Goal: Find specific page/section: Find specific page/section

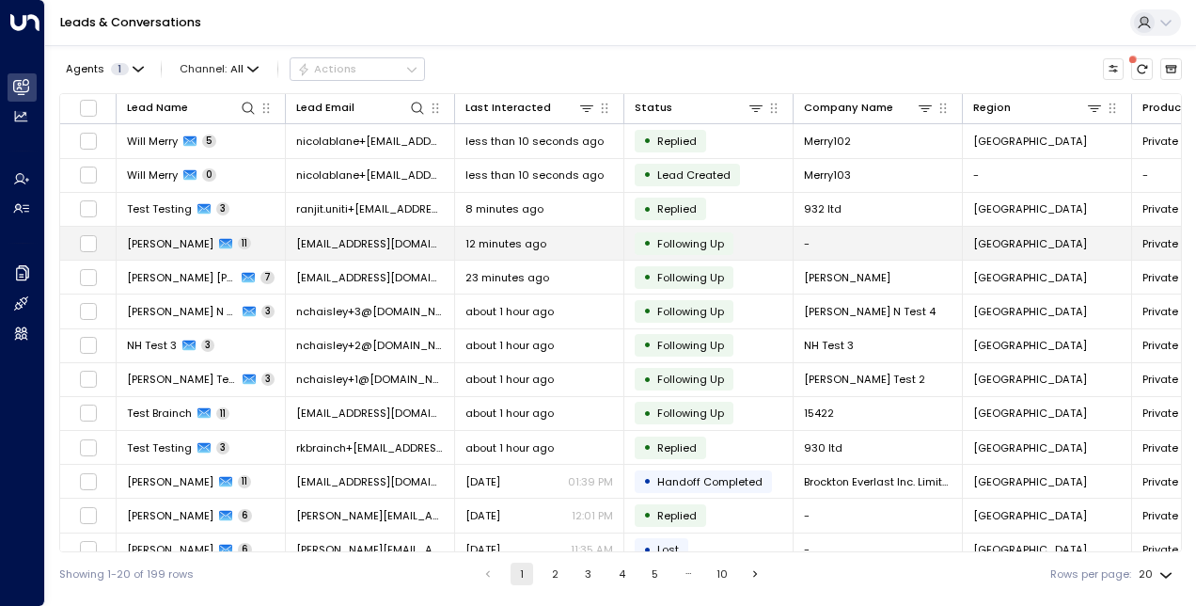
click at [155, 229] on td "[PERSON_NAME] 11" at bounding box center [201, 243] width 169 height 33
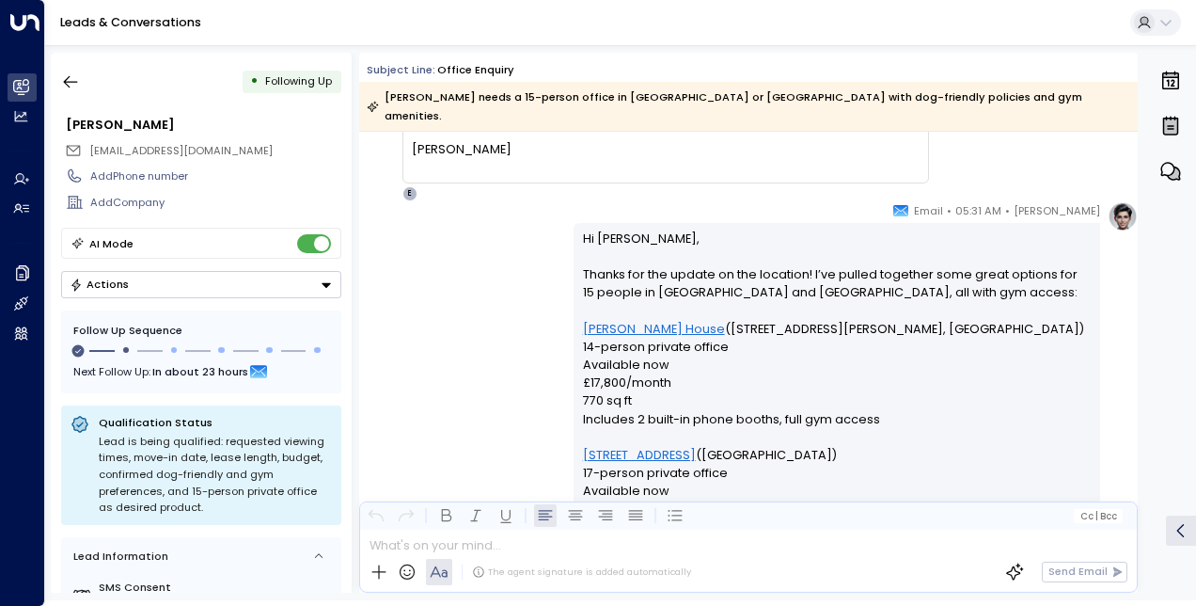
scroll to position [5179, 0]
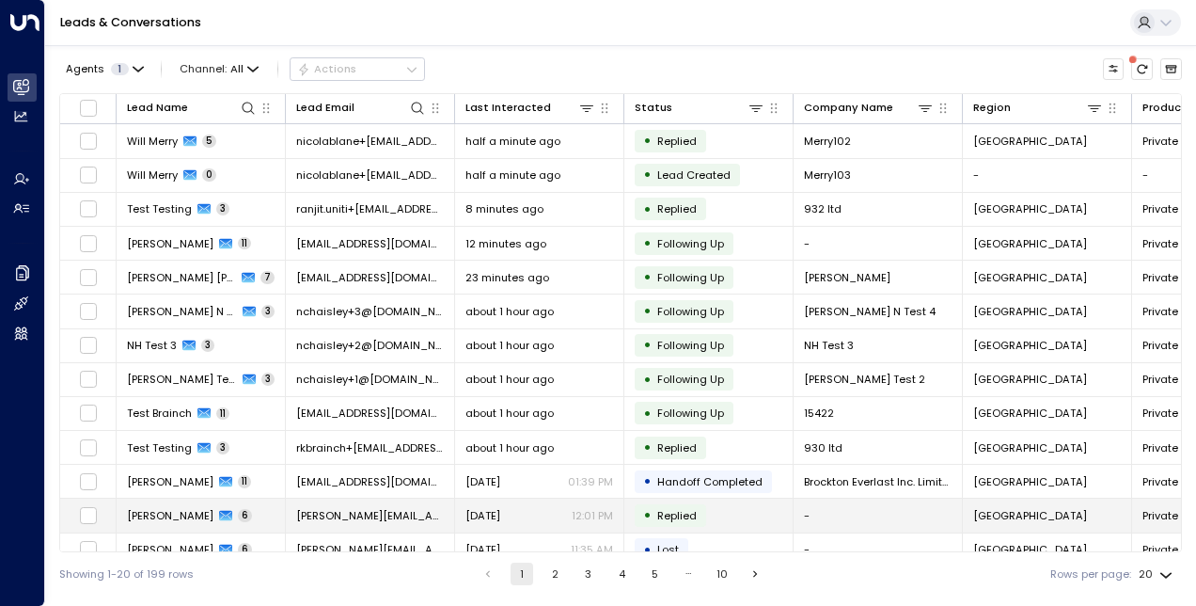
click at [158, 508] on span "[PERSON_NAME]" at bounding box center [170, 515] width 87 height 15
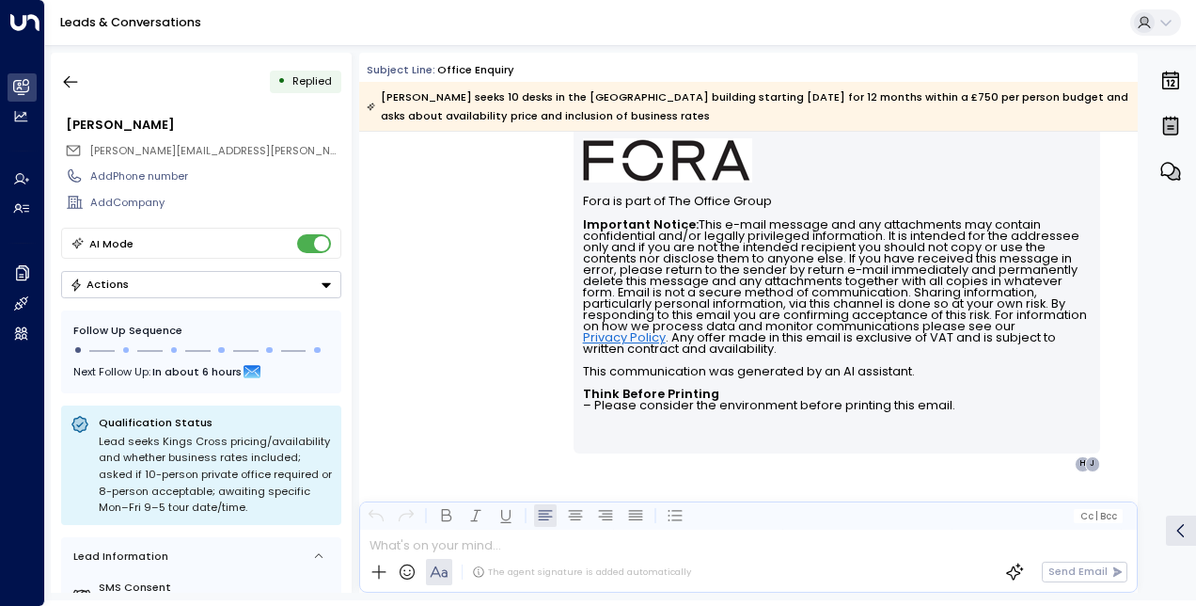
scroll to position [3032, 0]
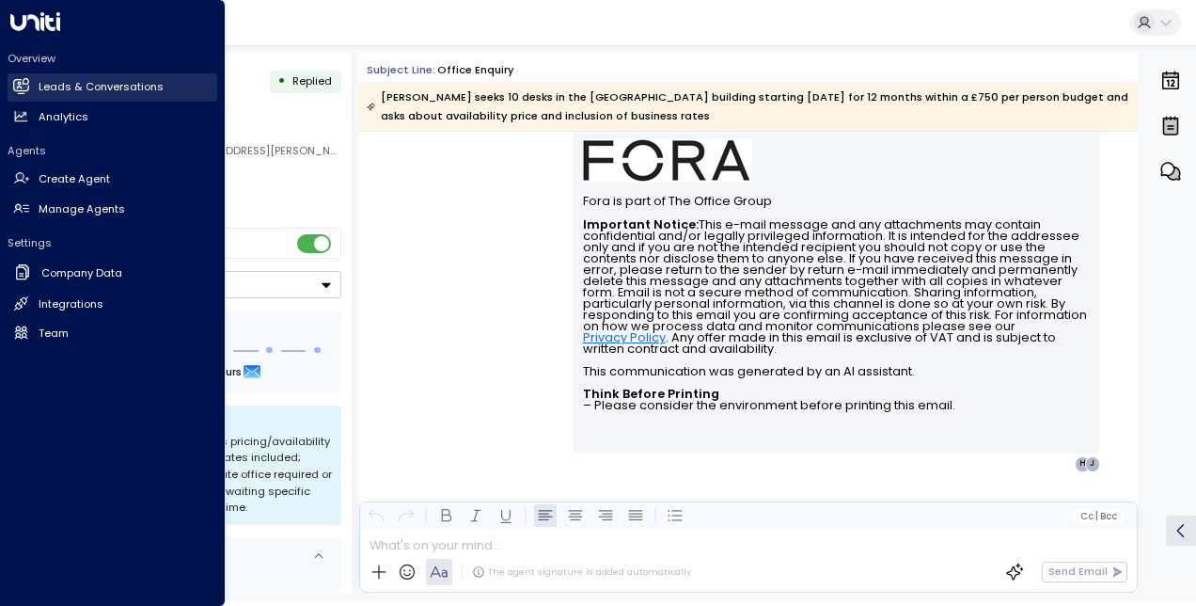
click at [62, 86] on h2 "Leads & Conversations" at bounding box center [101, 87] width 125 height 16
